Goal: Navigation & Orientation: Find specific page/section

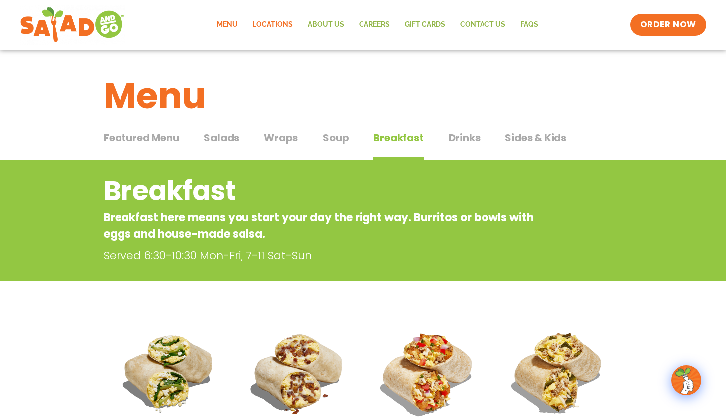
click at [270, 20] on link "Locations" at bounding box center [272, 24] width 55 height 23
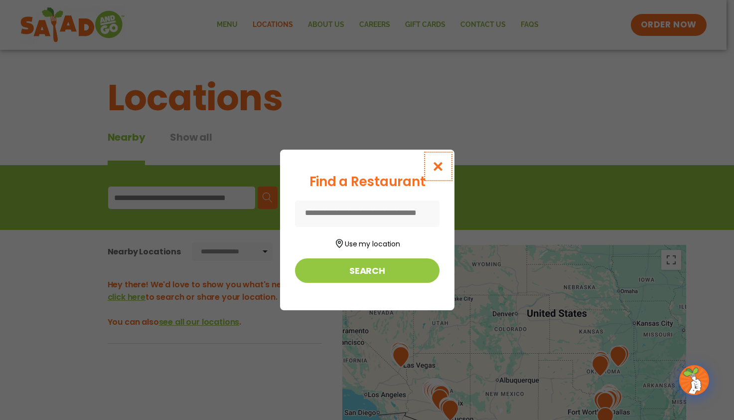
click at [434, 162] on icon "Close modal" at bounding box center [438, 166] width 12 height 10
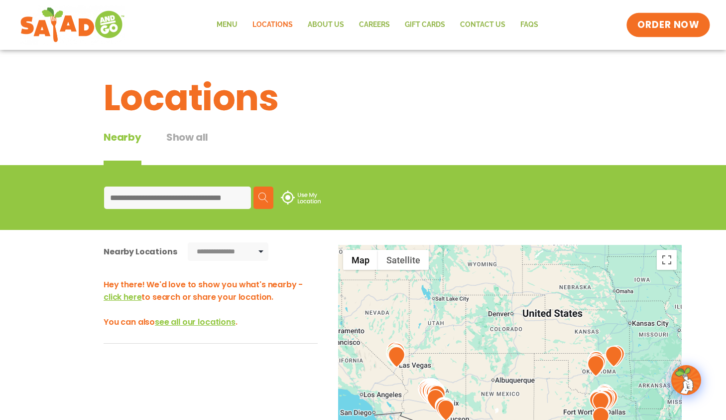
click at [668, 25] on span "ORDER NOW" at bounding box center [669, 24] width 62 height 13
